Goal: Check status: Check status

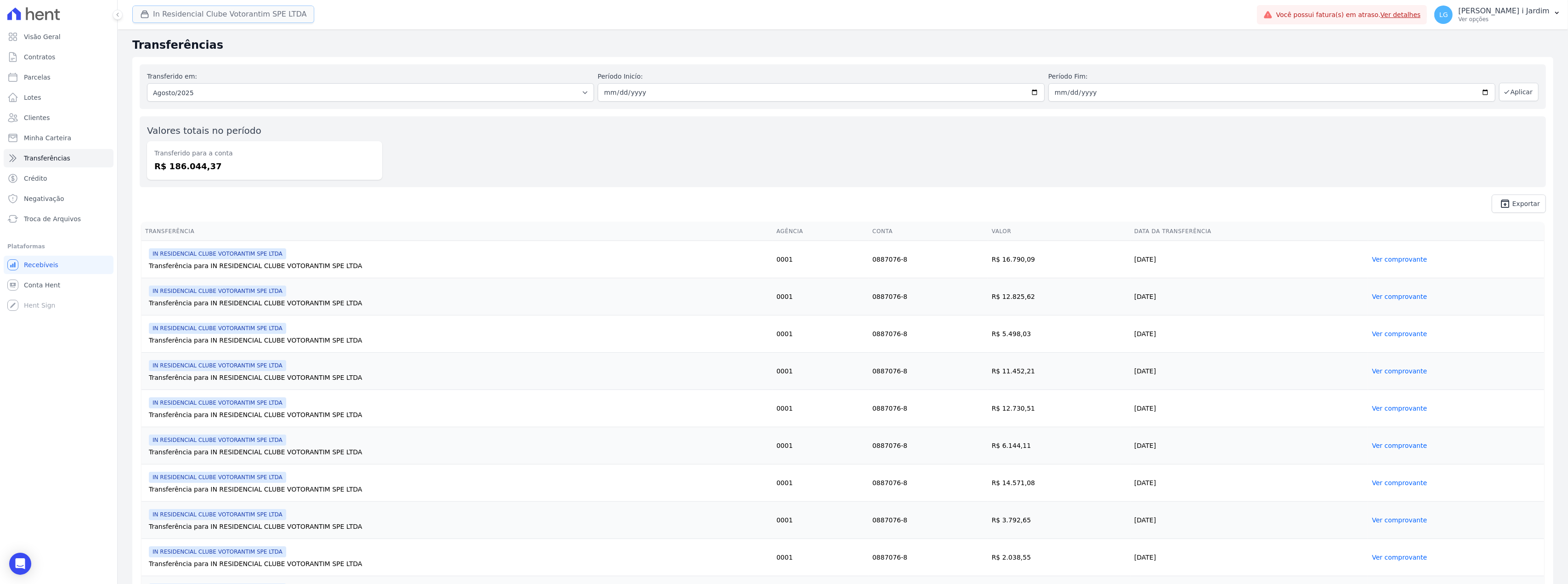
click at [289, 5] on button "In Residencial Clube Votorantim SPE LTDA" at bounding box center [223, 14] width 182 height 18
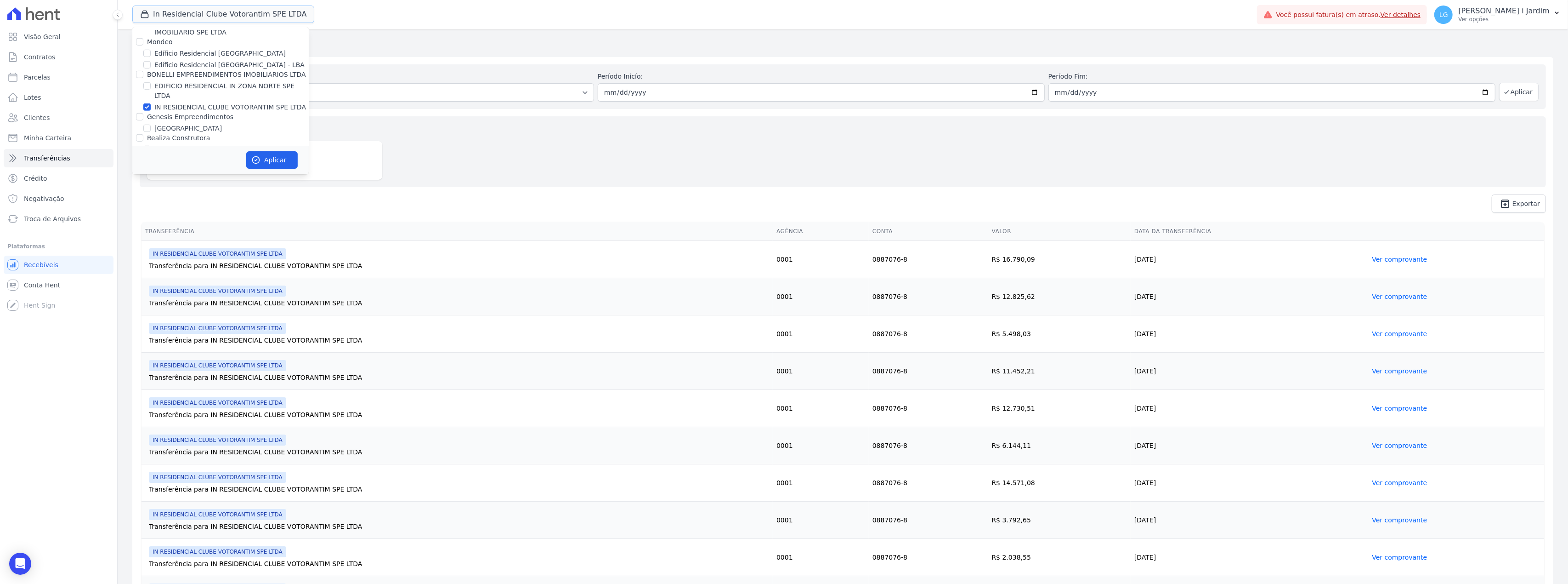
scroll to position [736, 0]
click at [166, 128] on label "IN RESIDENCIAL CLUBE VOTORANTIM SPE LTDA" at bounding box center [230, 133] width 152 height 10
click at [151, 129] on input "IN RESIDENCIAL CLUBE VOTORANTIM SPE LTDA" at bounding box center [147, 133] width 7 height 7
checkbox input "false"
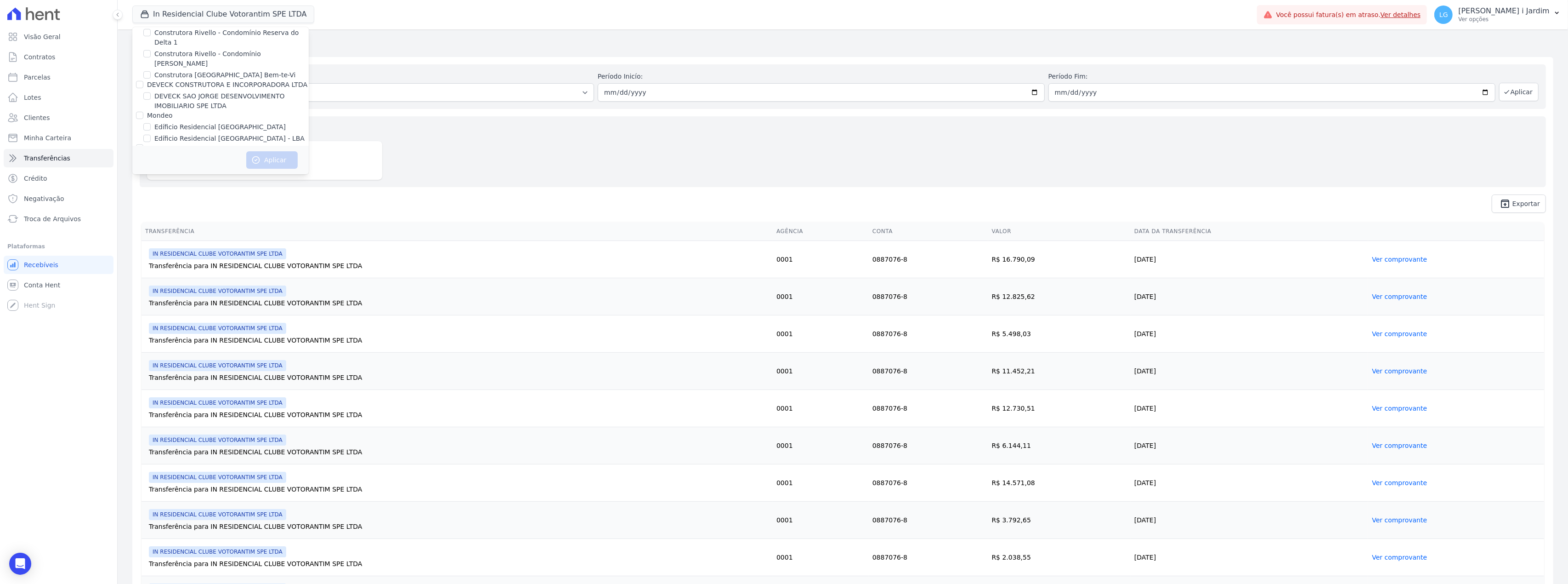
click at [164, 122] on label "Edíficio Residencial [GEOGRAPHIC_DATA]" at bounding box center [220, 127] width 131 height 10
click at [151, 123] on input "Edíficio Residencial [GEOGRAPHIC_DATA]" at bounding box center [147, 127] width 7 height 7
checkbox input "true"
click at [169, 134] on label "Edíficio Residencial [GEOGRAPHIC_DATA] - LBA" at bounding box center [229, 139] width 150 height 10
click at [151, 135] on input "Edíficio Residencial [GEOGRAPHIC_DATA] - LBA" at bounding box center [147, 138] width 7 height 7
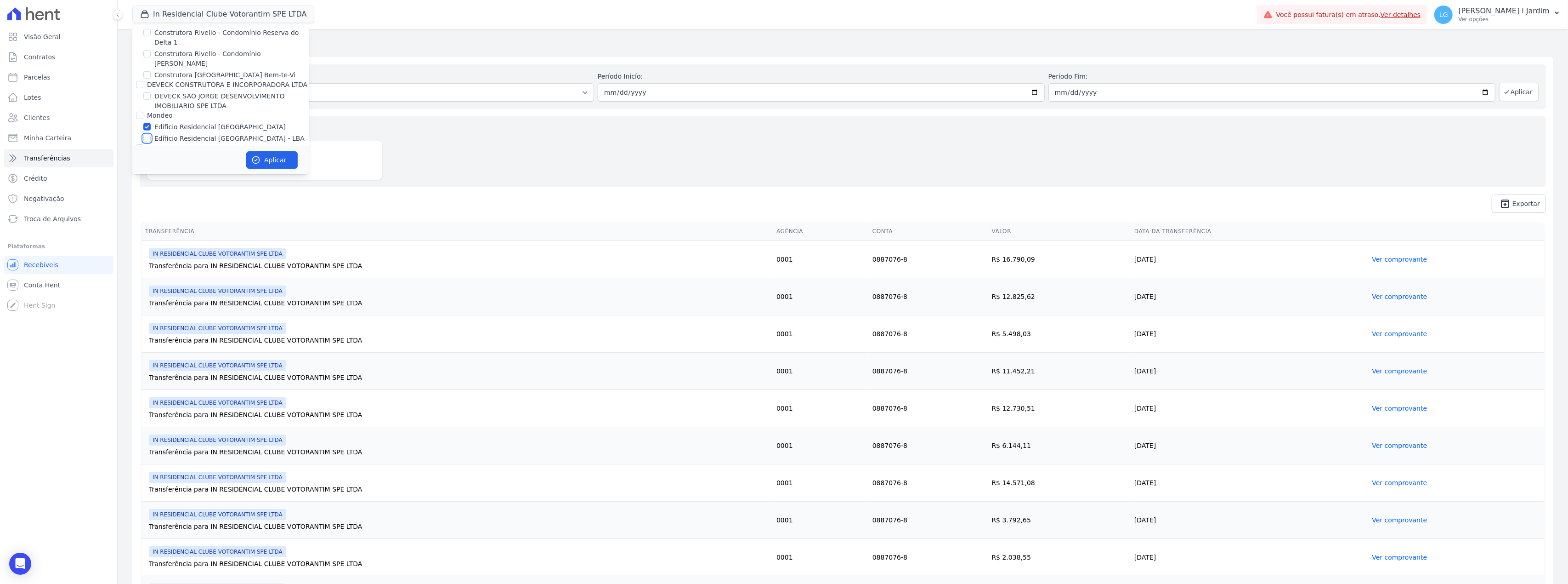
checkbox input "true"
click at [273, 166] on button "Aplicar" at bounding box center [272, 160] width 52 height 18
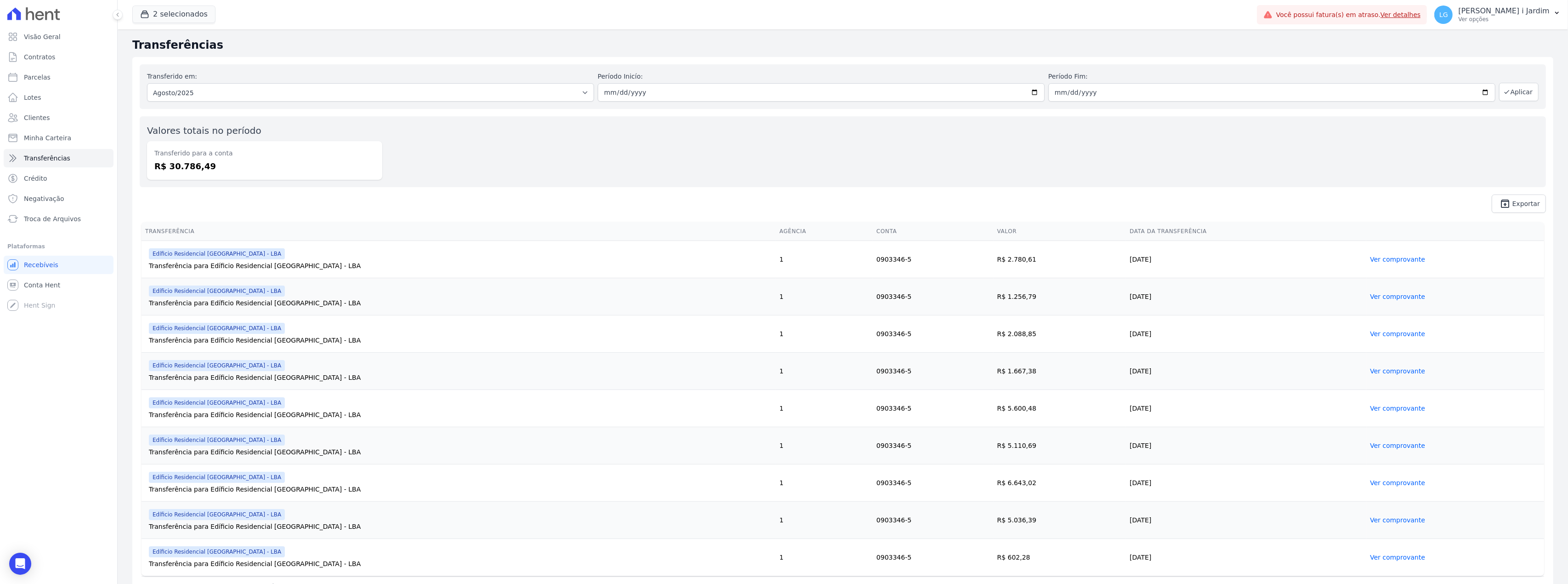
click at [177, 164] on dd "R$ 30.786,49" at bounding box center [265, 166] width 220 height 12
click at [332, 188] on div "Transferido em: Todos os meses [GEOGRAPHIC_DATA]/2024 Fevereiro/2024 Março/2024…" at bounding box center [842, 139] width 1421 height 163
click at [70, 72] on link "Parcelas" at bounding box center [58, 77] width 110 height 18
select select
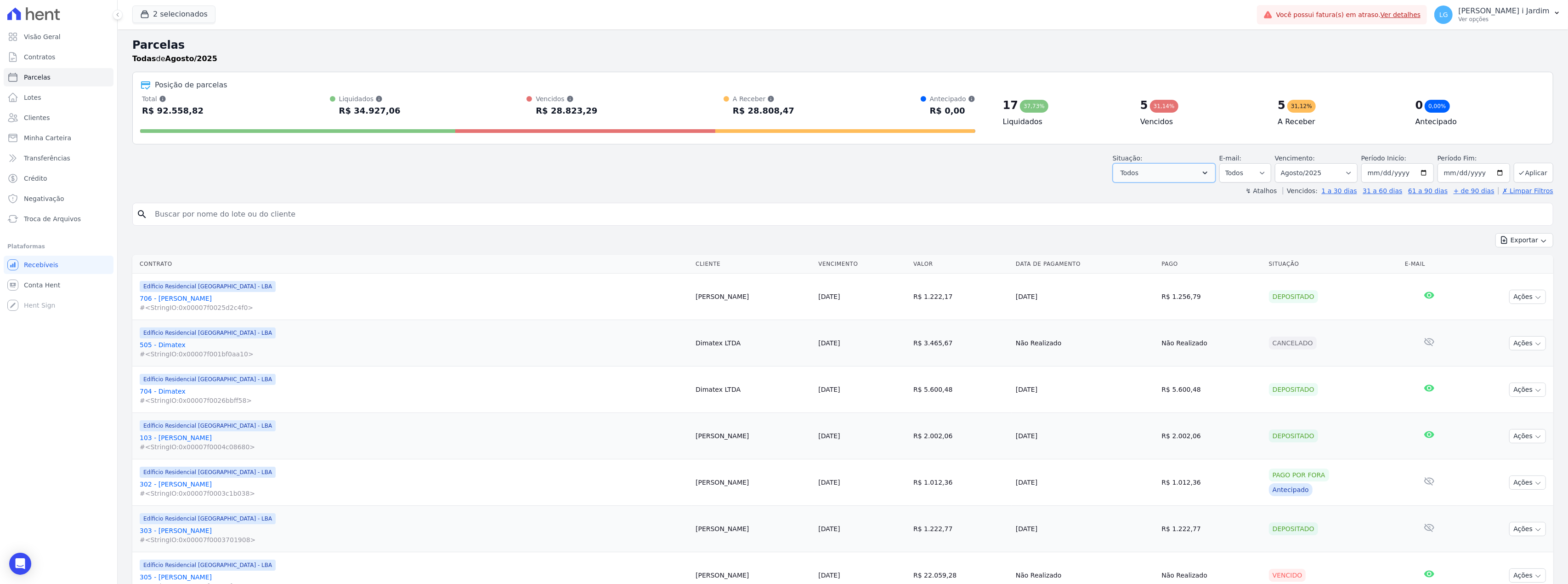
click at [1186, 171] on button "Todos" at bounding box center [1164, 173] width 103 height 19
click at [1169, 195] on label "Selecionar todos" at bounding box center [1158, 196] width 54 height 7
click at [1127, 195] on input "Selecionar todos" at bounding box center [1124, 196] width 7 height 7
checkbox input "false"
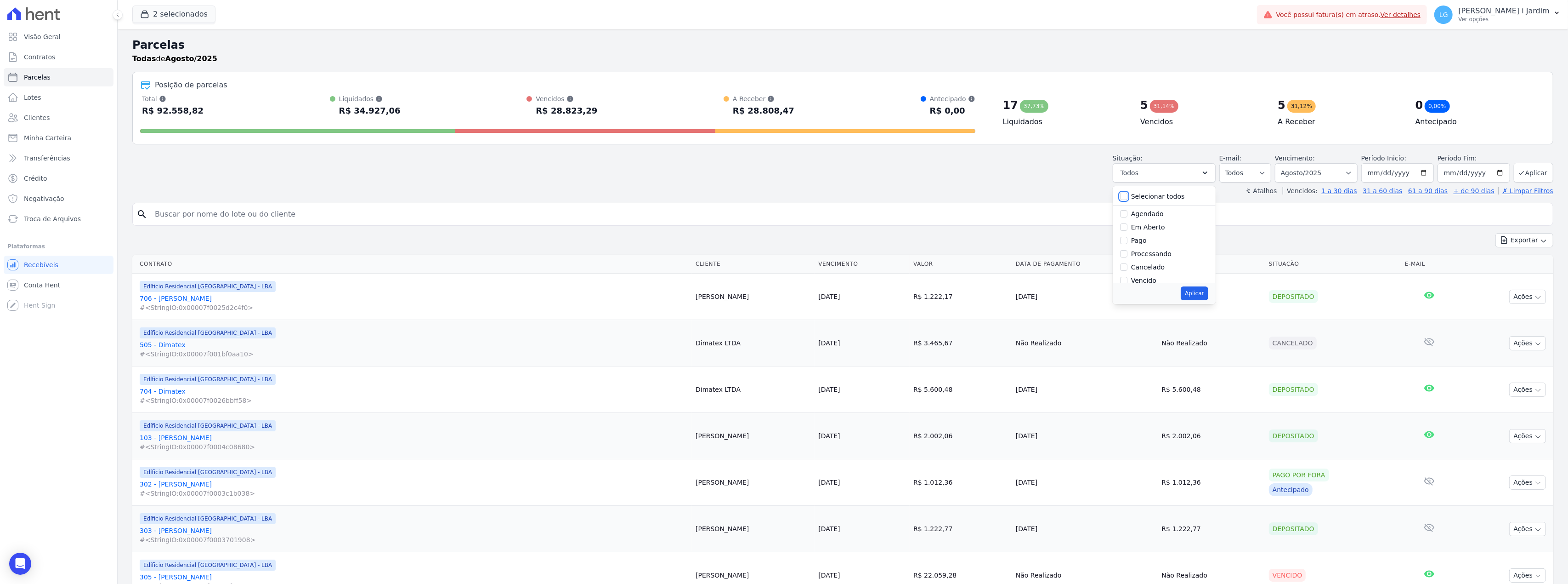
checkbox input "false"
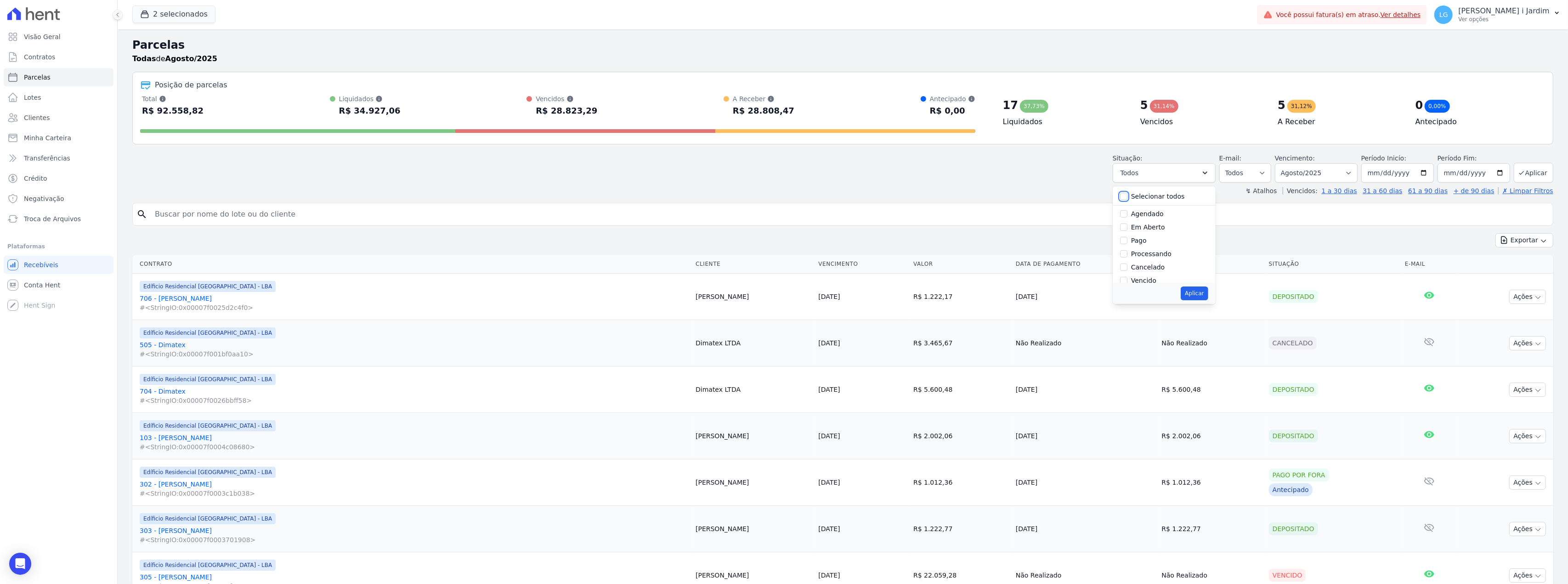
checkbox input "false"
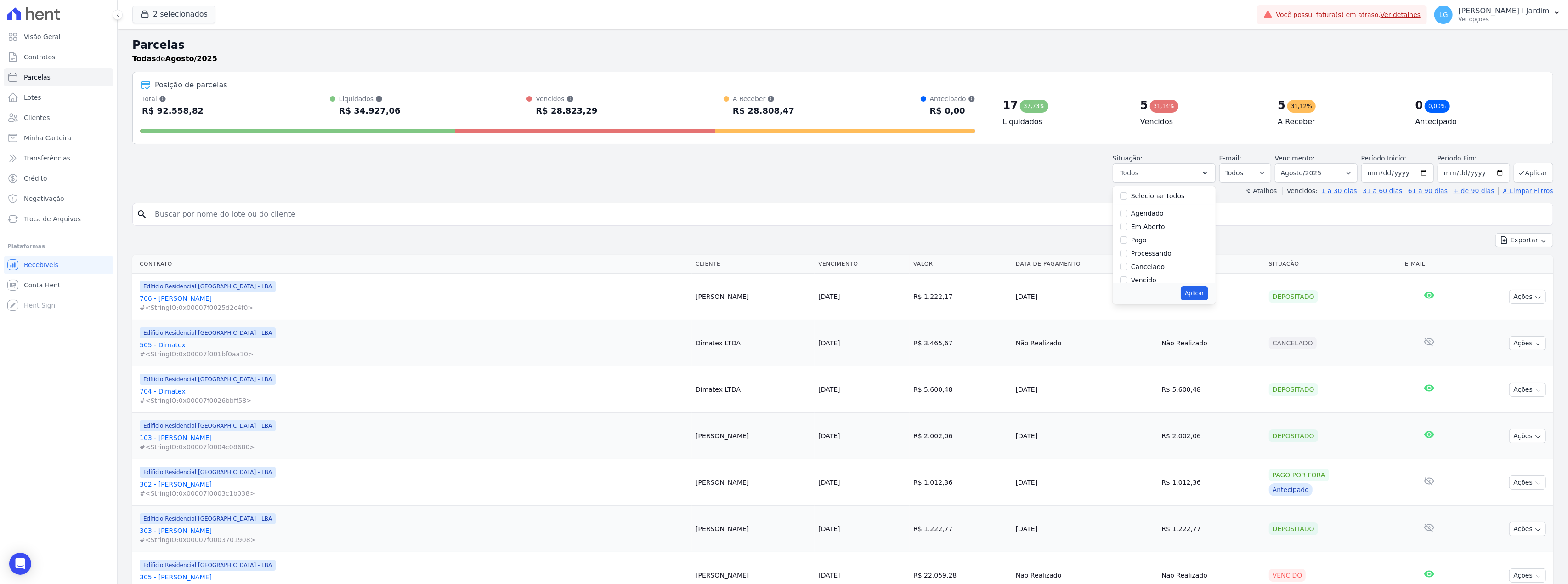
click at [1149, 225] on label "Em Aberto" at bounding box center [1148, 227] width 34 height 7
click at [1127, 225] on input "Em Aberto" at bounding box center [1124, 227] width 7 height 7
checkbox input "true"
click at [1186, 292] on button "Aplicar" at bounding box center [1194, 293] width 27 height 14
select select "pending"
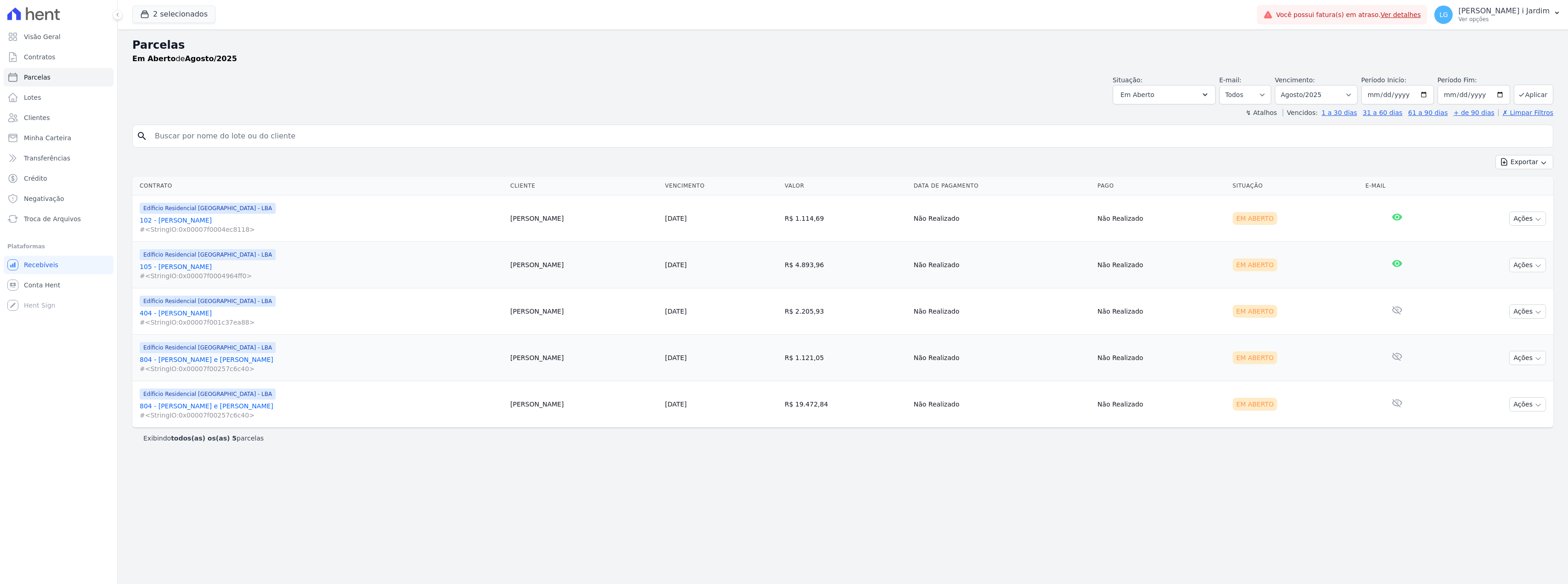
select select
click at [821, 37] on h2 "Parcelas" at bounding box center [842, 44] width 1421 height 16
click at [636, 518] on div "Parcelas Em Aberto de Agosto/2025 Situação: Agendado Em Aberto Pago Processando…" at bounding box center [842, 306] width 1451 height 554
